Goal: Information Seeking & Learning: Learn about a topic

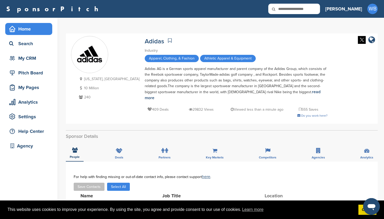
click at [28, 30] on div "Home" at bounding box center [30, 28] width 44 height 9
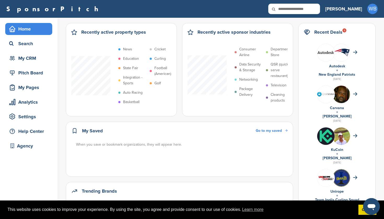
click at [350, 94] on img at bounding box center [342, 96] width 18 height 20
click at [30, 42] on div "Search" at bounding box center [30, 43] width 44 height 9
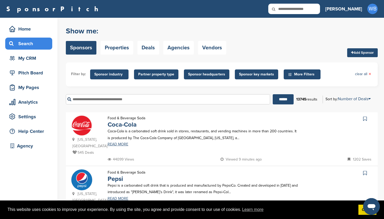
click at [201, 77] on span "Sponsor headquarters" at bounding box center [206, 75] width 37 height 6
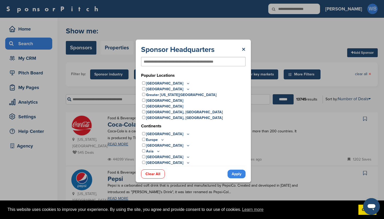
click at [186, 163] on icon at bounding box center [188, 163] width 4 height 4
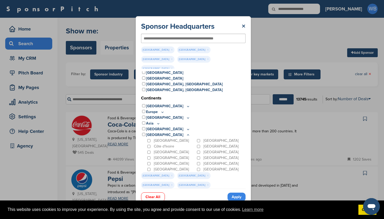
scroll to position [18, 0]
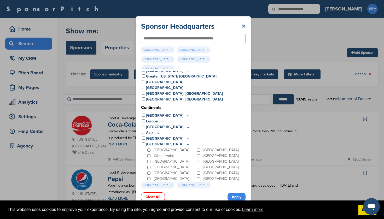
click at [237, 193] on link "Apply" at bounding box center [237, 197] width 18 height 9
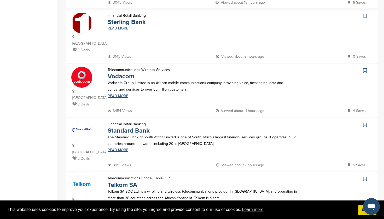
scroll to position [433, 0]
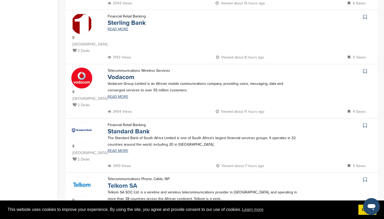
click at [128, 182] on link "Telkom SA" at bounding box center [123, 186] width 30 height 8
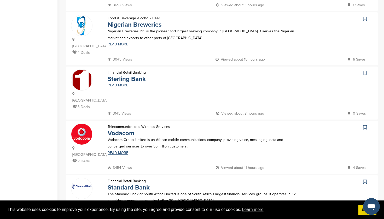
scroll to position [375, 0]
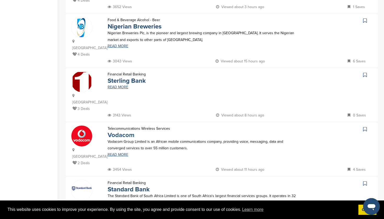
click at [128, 131] on link "Vodacom" at bounding box center [121, 135] width 27 height 8
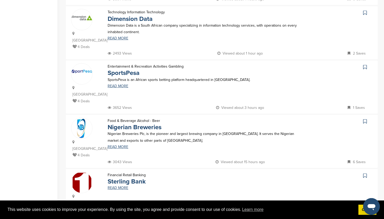
scroll to position [288, 0]
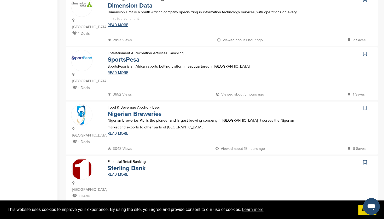
click at [122, 110] on link "Nigerian Breweries" at bounding box center [135, 114] width 54 height 8
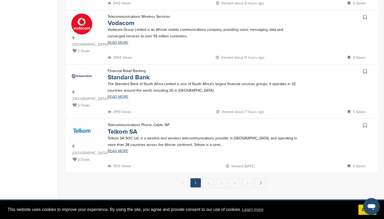
scroll to position [507, 0]
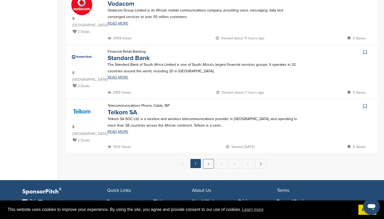
click at [211, 159] on link "2" at bounding box center [208, 164] width 11 height 10
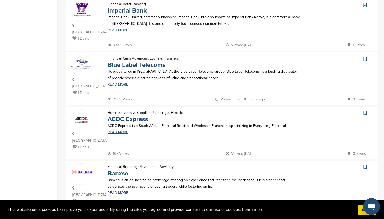
scroll to position [454, 0]
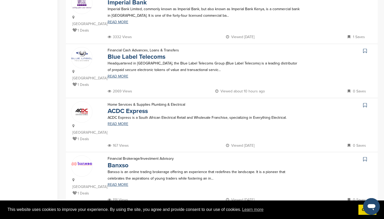
click at [223, 212] on link "3" at bounding box center [221, 217] width 11 height 10
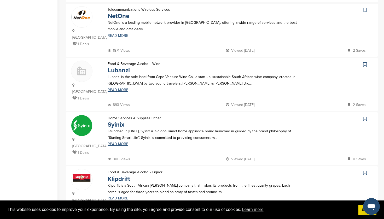
scroll to position [442, 0]
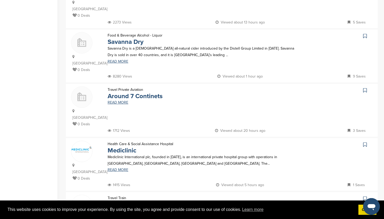
scroll to position [415, 0]
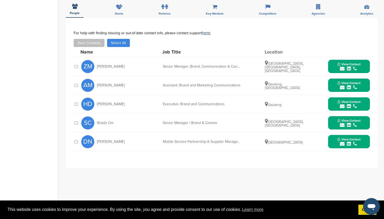
scroll to position [153, 0]
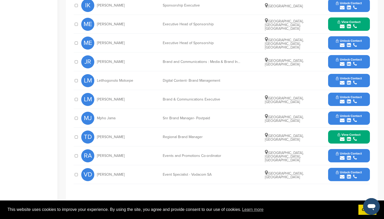
scroll to position [200, 0]
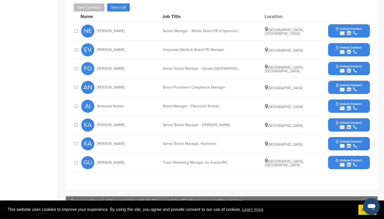
scroll to position [171, 0]
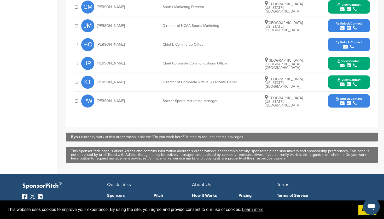
scroll to position [268, 0]
